Goal: Information Seeking & Learning: Check status

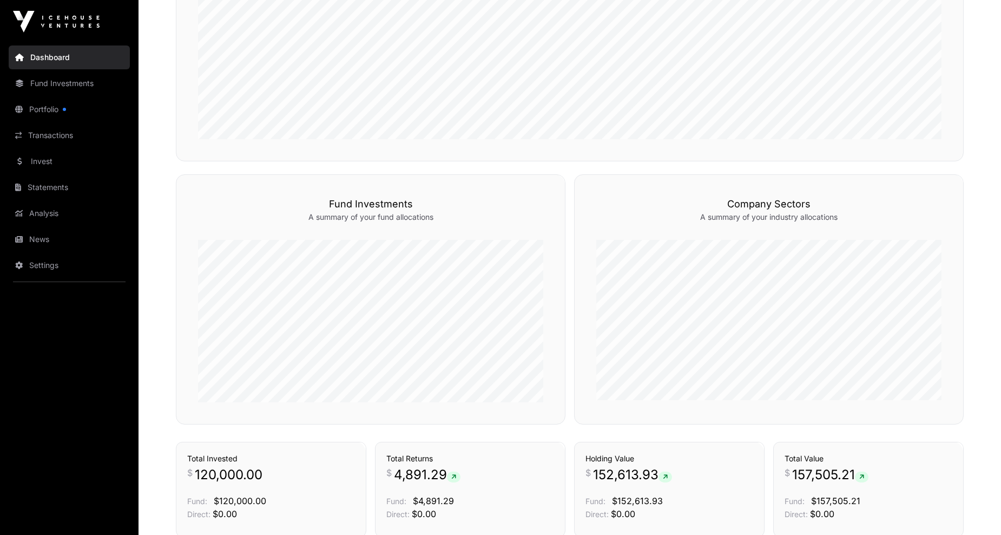
scroll to position [445, 0]
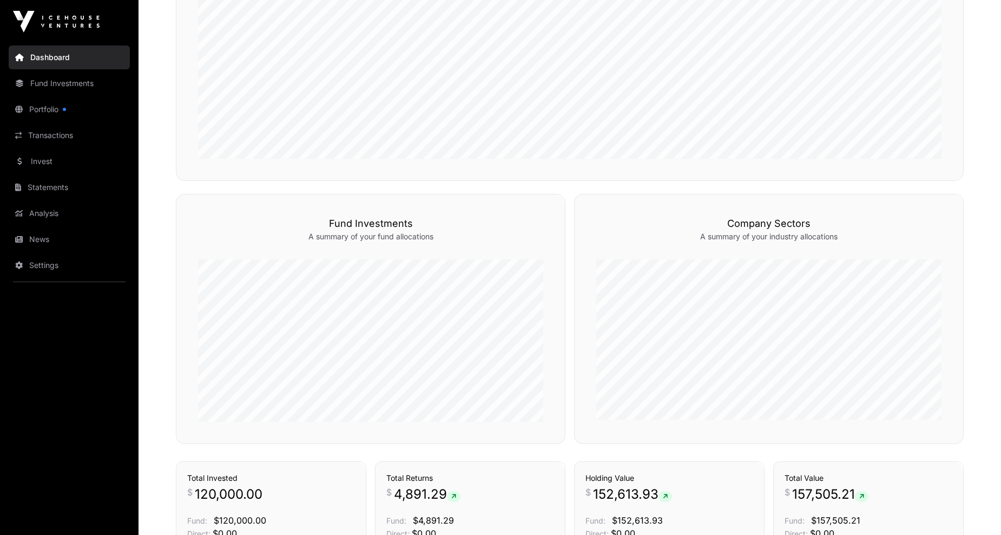
click at [47, 111] on link "Portfolio" at bounding box center [69, 109] width 121 height 24
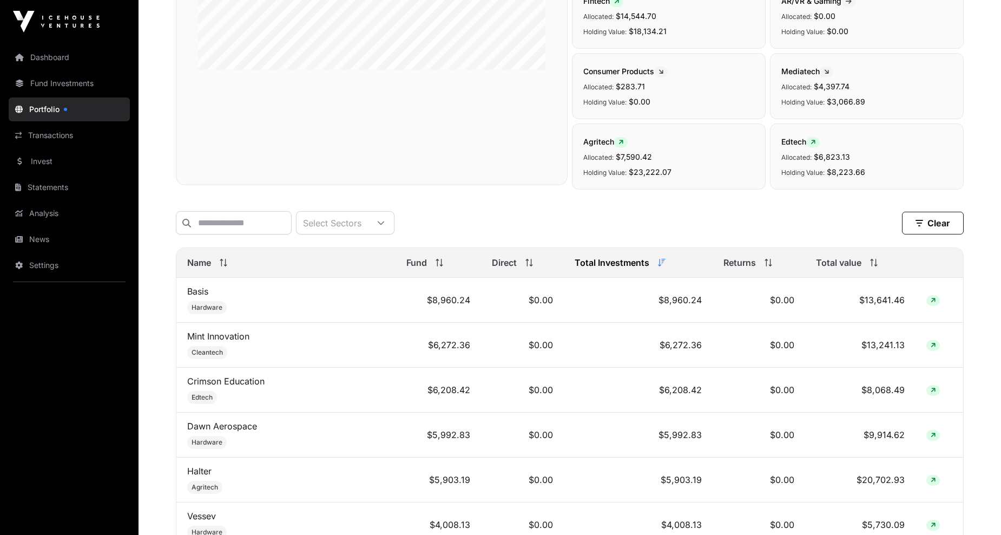
scroll to position [54, 0]
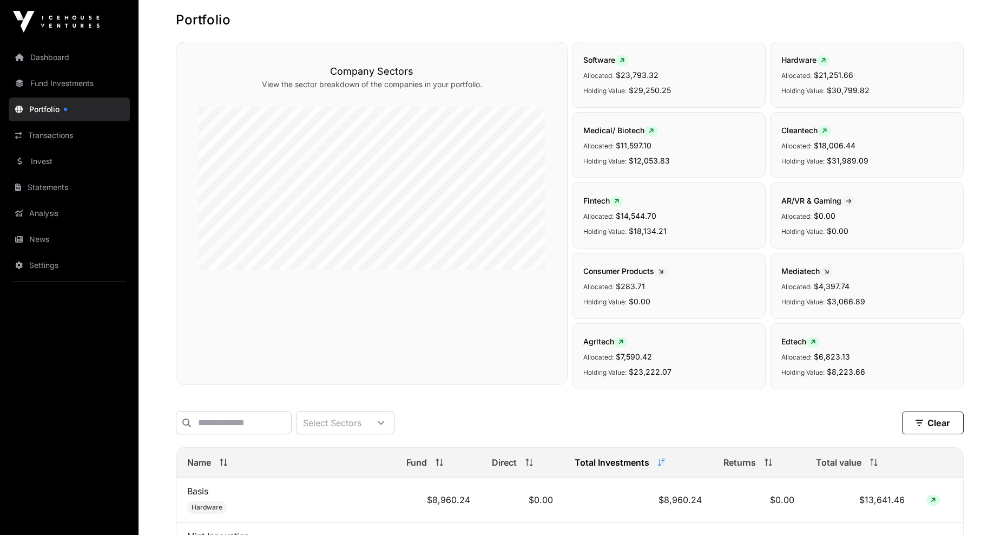
click at [38, 156] on link "Invest" at bounding box center [69, 161] width 121 height 24
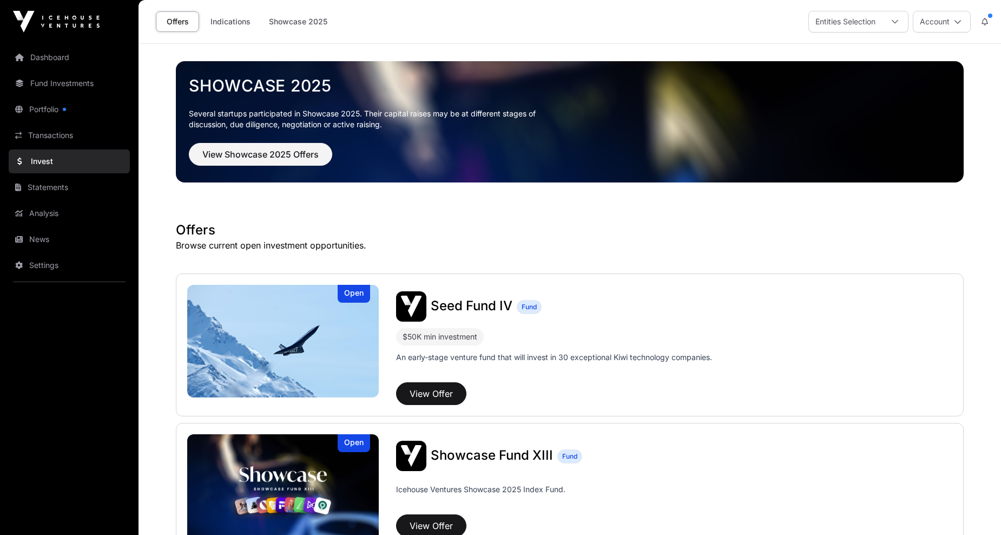
click at [240, 19] on link "Indications" at bounding box center [230, 21] width 54 height 21
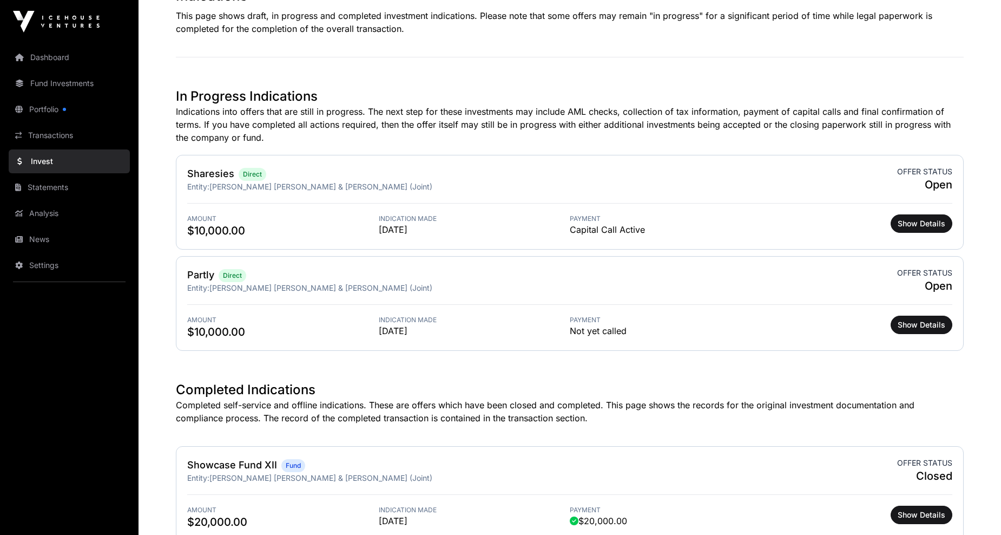
scroll to position [270, 0]
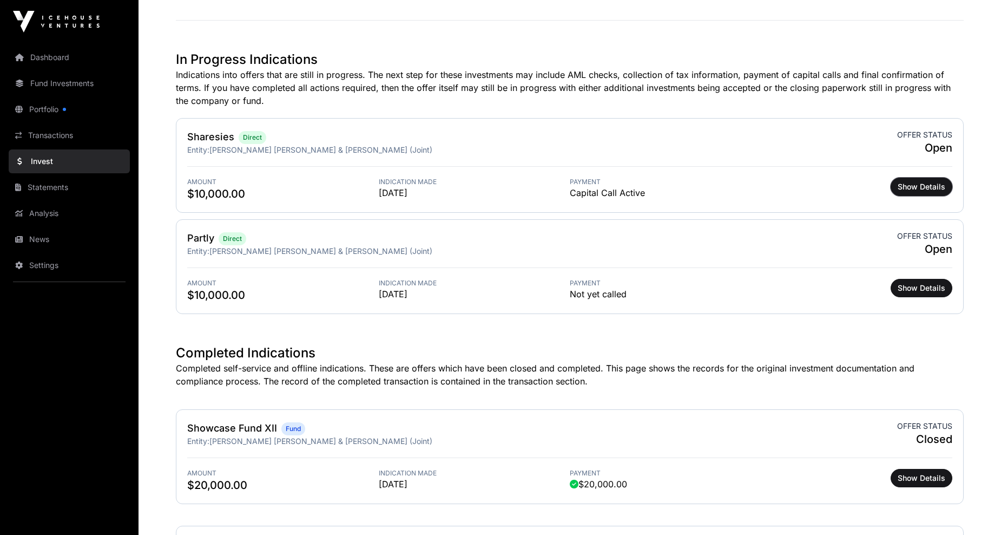
click at [918, 187] on span "Show Details" at bounding box center [922, 186] width 48 height 11
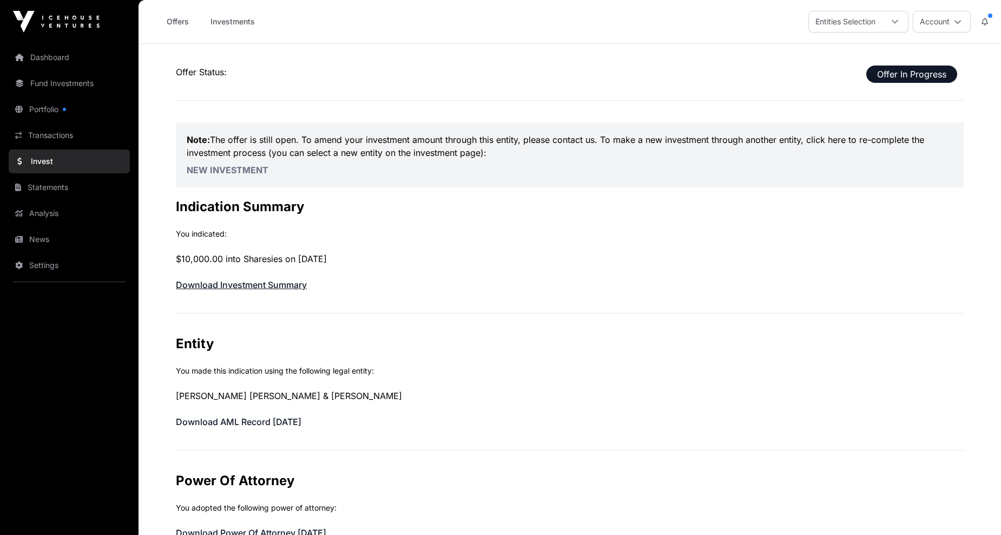
click at [248, 286] on link "Download Investment Summary" at bounding box center [241, 284] width 131 height 11
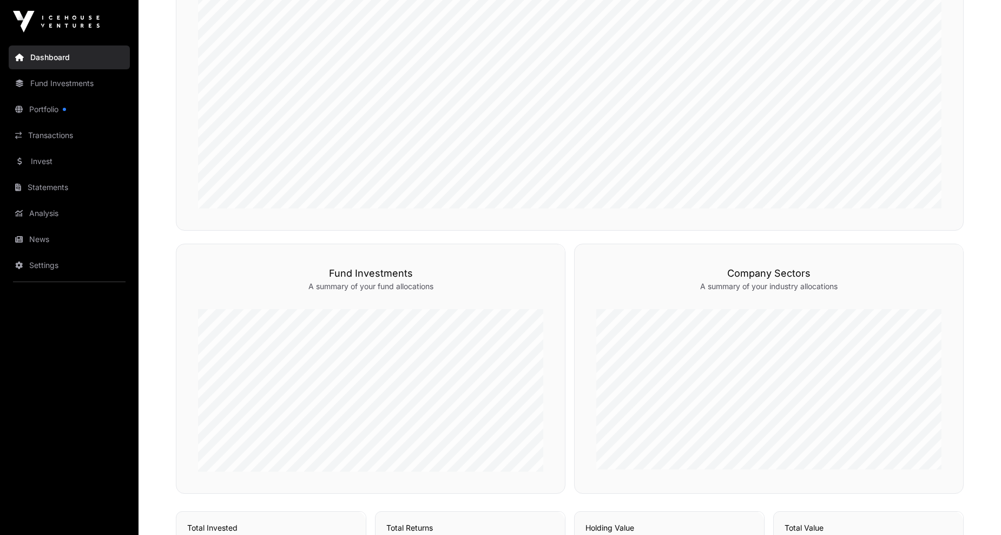
scroll to position [337, 0]
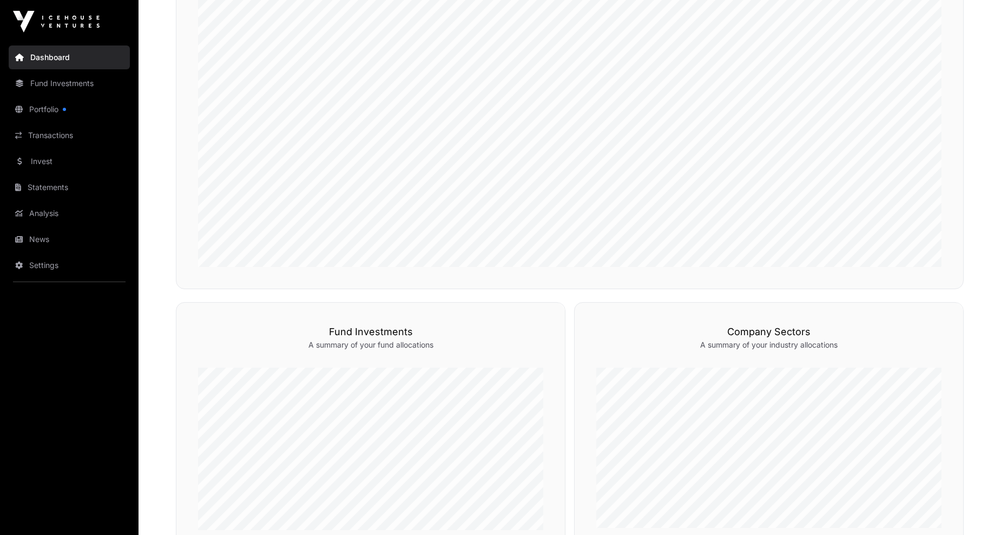
click at [48, 136] on link "Transactions" at bounding box center [69, 135] width 121 height 24
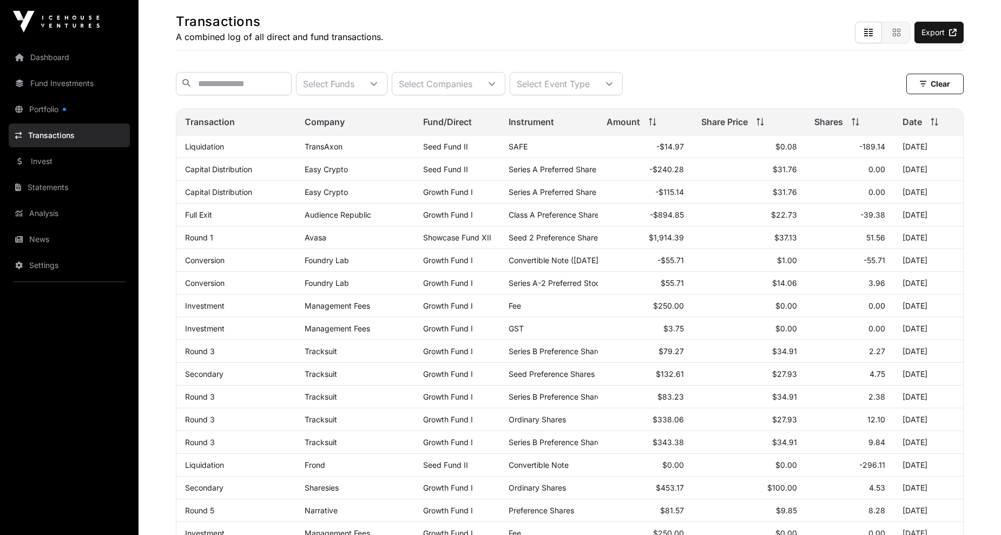
scroll to position [34, 0]
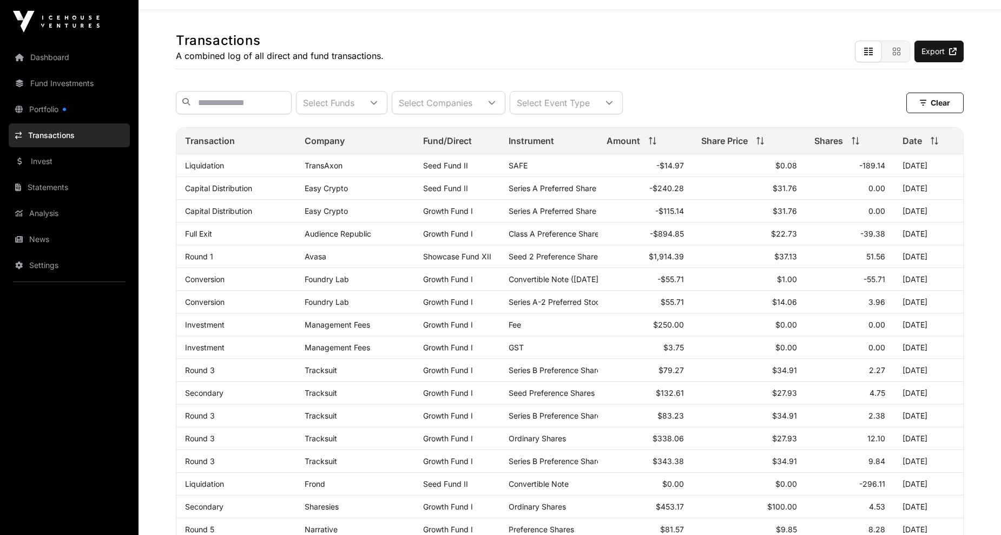
click at [332, 238] on link "Audience Republic" at bounding box center [338, 233] width 67 height 9
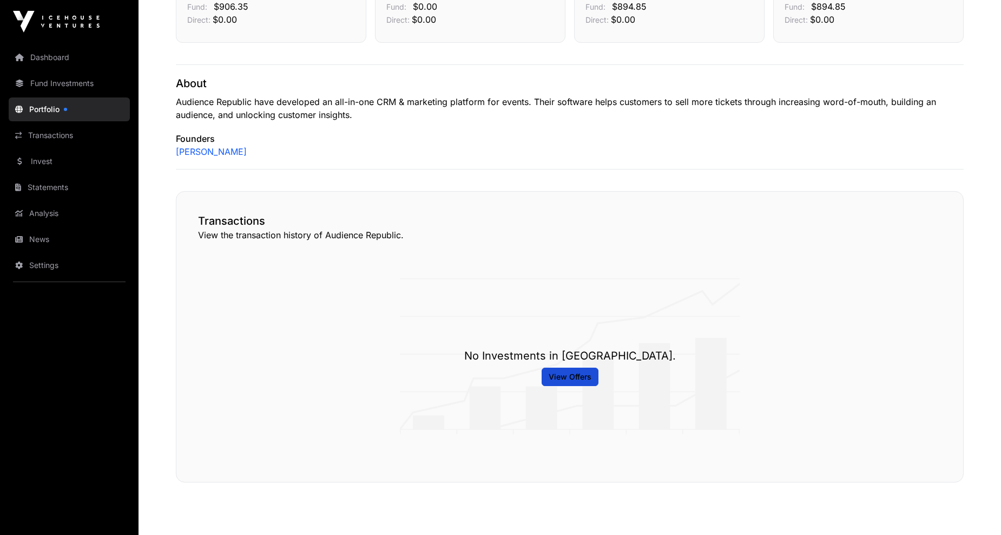
scroll to position [421, 0]
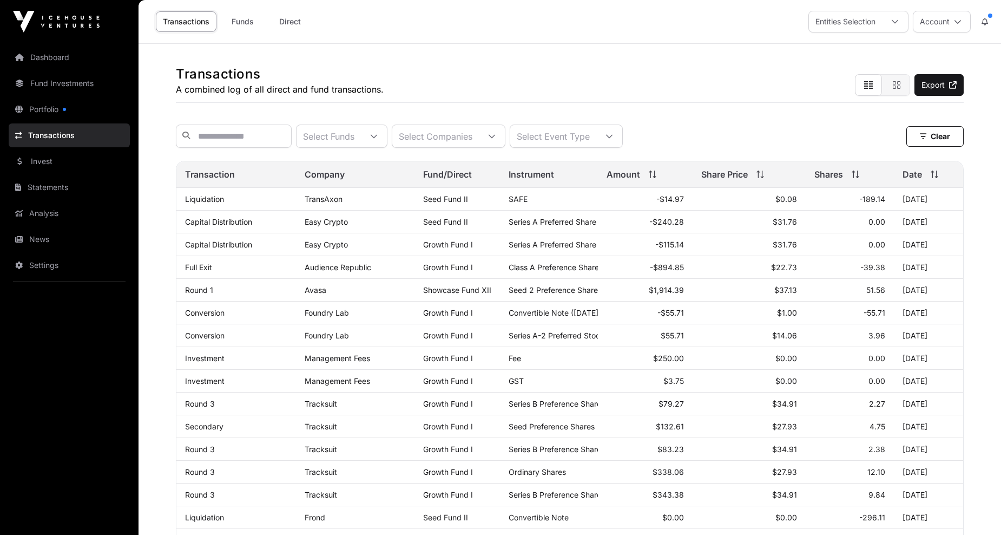
click at [295, 21] on link "Direct" at bounding box center [289, 21] width 43 height 21
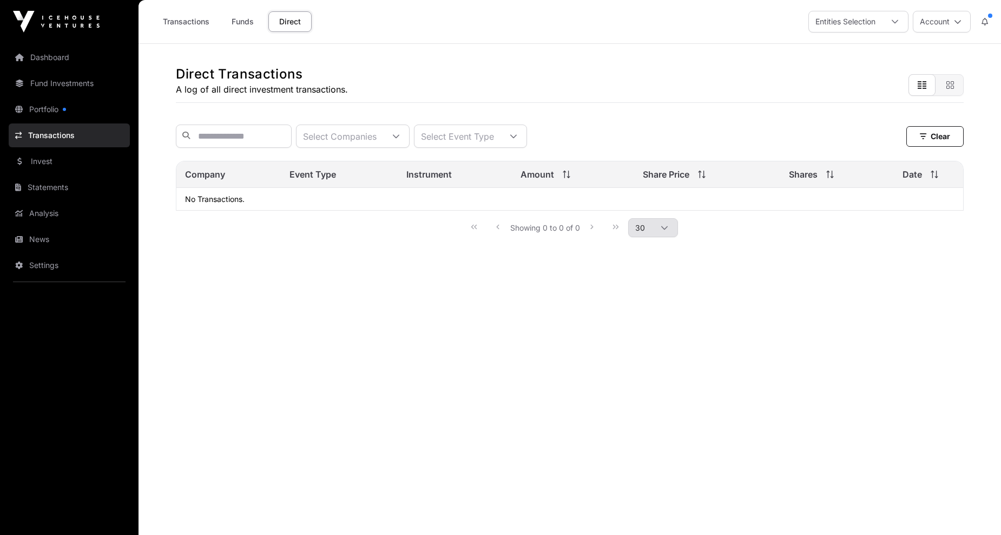
click at [250, 19] on link "Funds" at bounding box center [242, 21] width 43 height 21
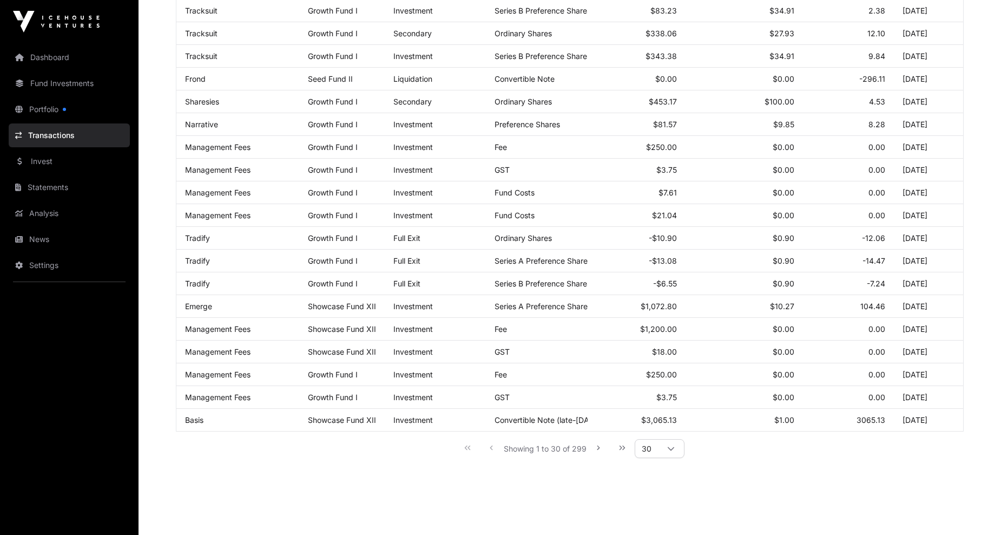
scroll to position [466, 0]
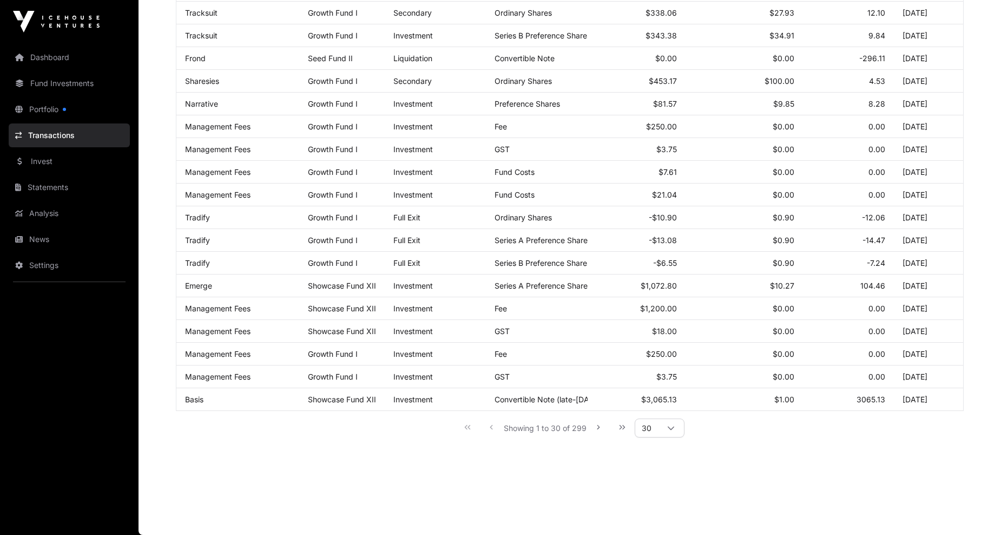
click at [54, 79] on link "Fund Investments" at bounding box center [69, 83] width 121 height 24
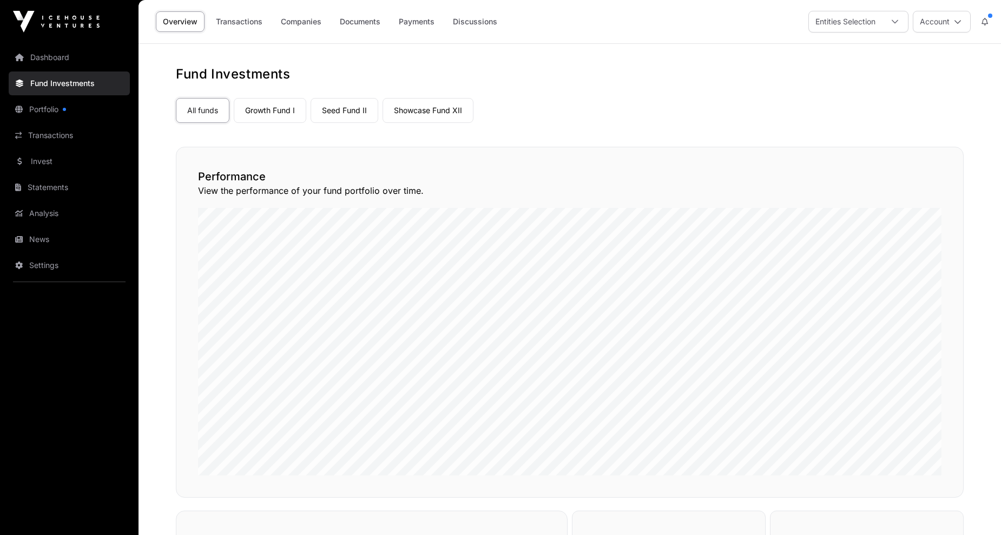
click at [42, 54] on link "Dashboard" at bounding box center [69, 57] width 121 height 24
